Goal: Transaction & Acquisition: Purchase product/service

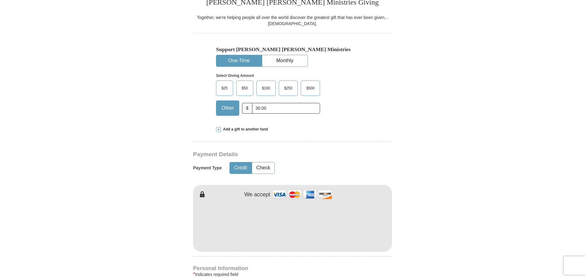
scroll to position [214, 0]
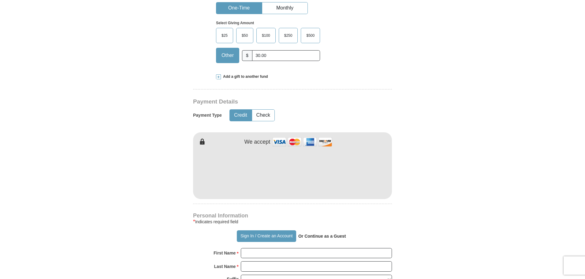
type input "30.00"
type input "[PERSON_NAME]"
click at [447, 138] on form "Already have an account? Sign in for faster giving. Don't have an account? Crea…" at bounding box center [292, 185] width 349 height 750
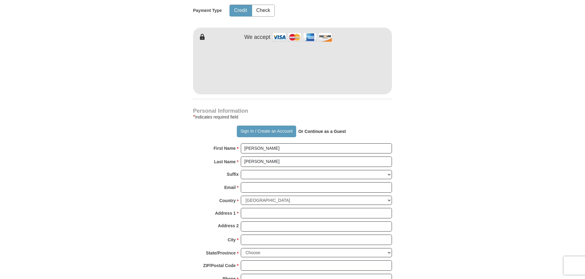
scroll to position [336, 0]
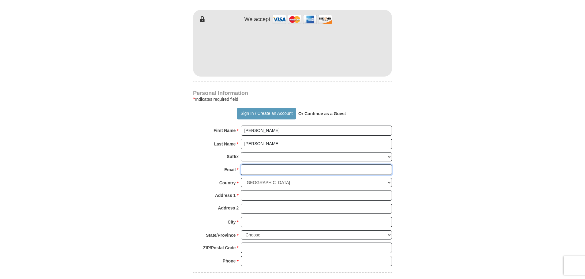
click at [253, 168] on input "Email *" at bounding box center [316, 169] width 151 height 10
type input "[EMAIL_ADDRESS][DOMAIN_NAME]"
type input "[STREET_ADDRESS]"
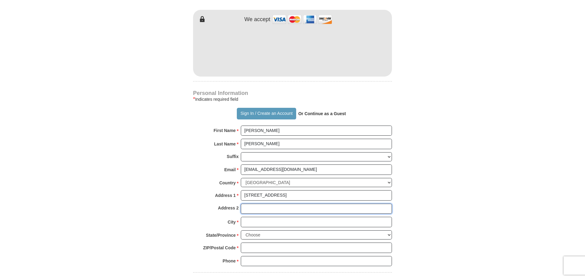
type input "Apt 26"
type input "Hackensack"
select select "NJ"
type input "07601"
type input "2019892243"
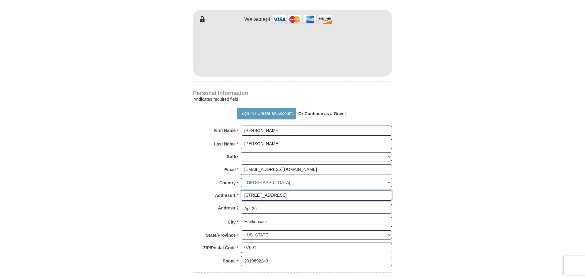
click at [317, 191] on input "[STREET_ADDRESS]" at bounding box center [316, 195] width 151 height 10
type input "[STREET_ADDRESS]"
click at [442, 203] on form "Already have an account? Sign in for faster giving. Don't have an account? Crea…" at bounding box center [292, 63] width 349 height 750
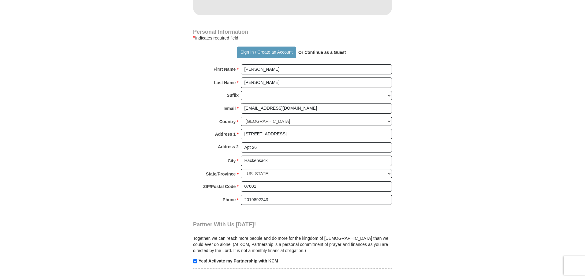
scroll to position [550, 0]
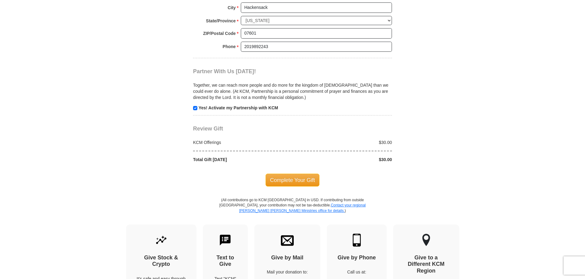
click at [239, 106] on strong "Yes! Activate my Partnership with KCM" at bounding box center [238, 107] width 80 height 5
click at [194, 110] on input "checkbox" at bounding box center [195, 108] width 4 height 4
checkbox input "false"
click at [306, 179] on span "Complete Your Gift" at bounding box center [292, 179] width 54 height 13
